Goal: Check status: Check status

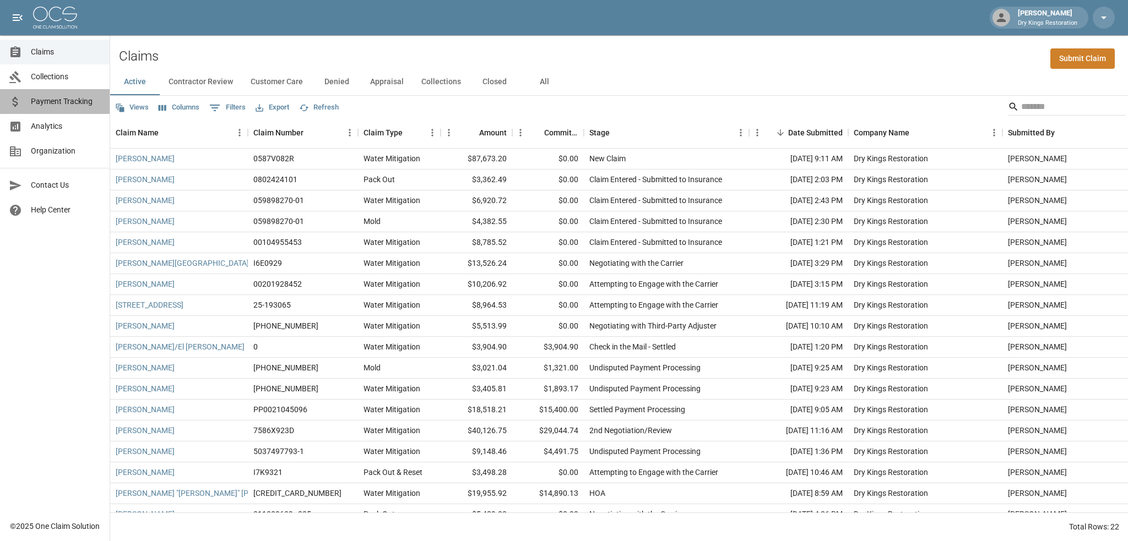
click at [51, 107] on span "Payment Tracking" at bounding box center [66, 102] width 70 height 12
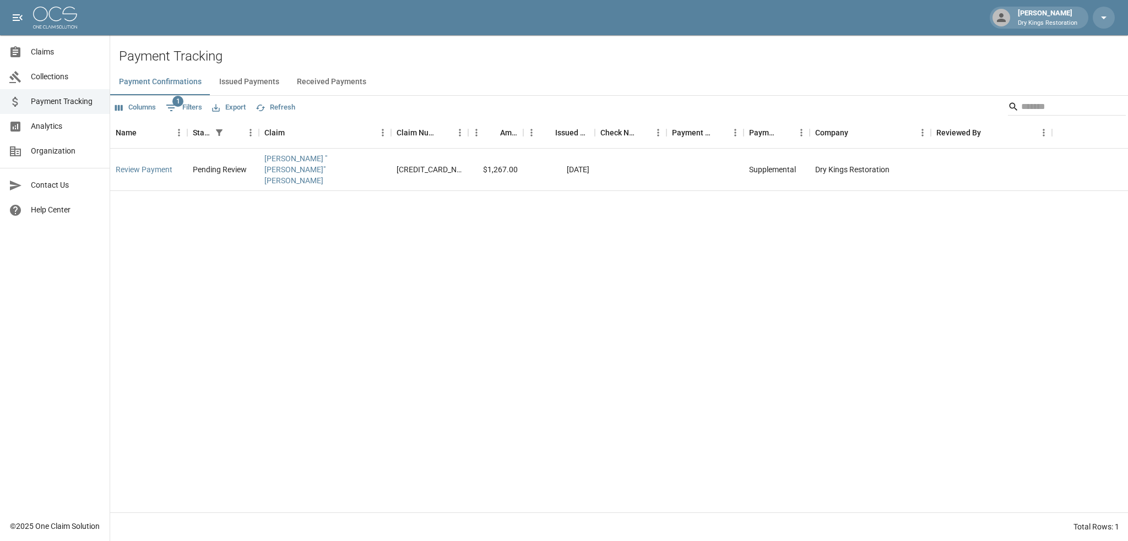
click at [304, 89] on button "Received Payments" at bounding box center [331, 82] width 87 height 26
